Goal: Navigation & Orientation: Find specific page/section

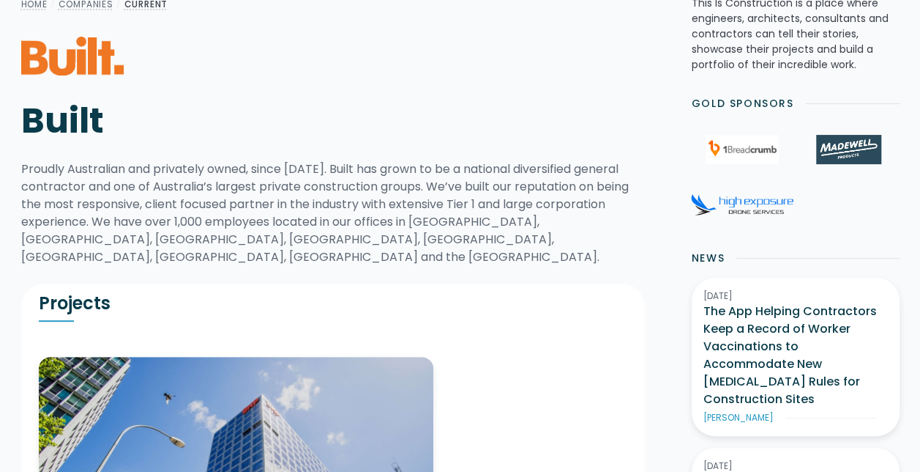
scroll to position [146, 0]
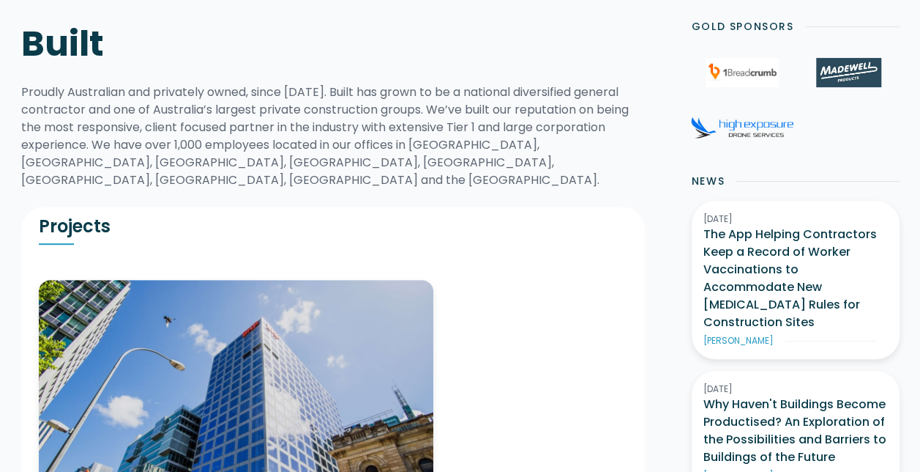
scroll to position [90, 0]
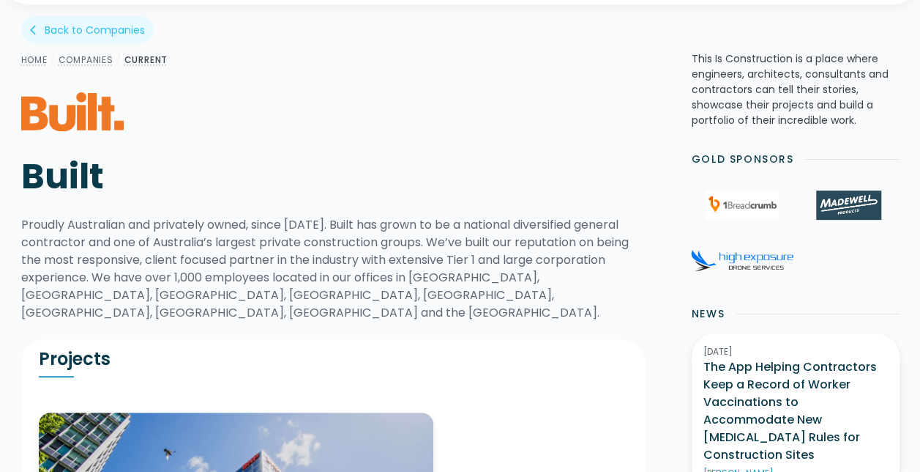
click at [86, 60] on link "Companies" at bounding box center [86, 59] width 55 height 12
